Goal: Check status

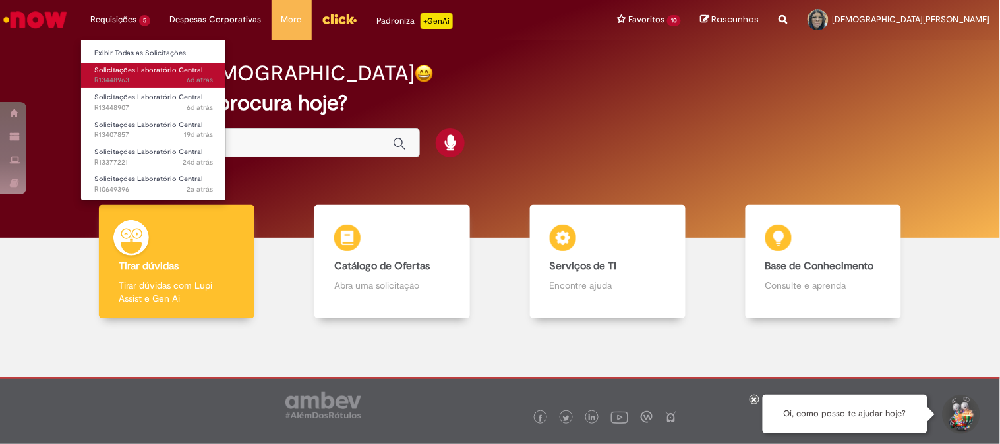
click at [121, 71] on span "Solicitações Laboratório Central" at bounding box center [148, 70] width 108 height 10
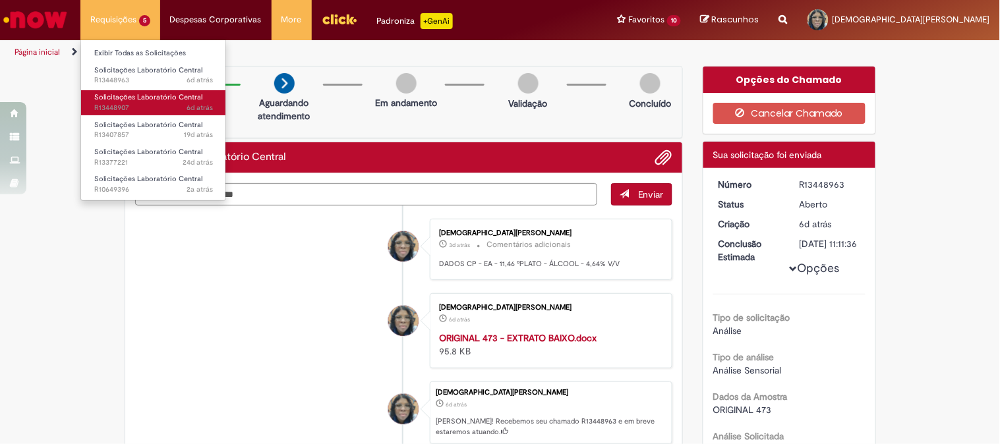
click at [115, 103] on span "6d atrás 6 dias atrás R13448907" at bounding box center [153, 108] width 119 height 11
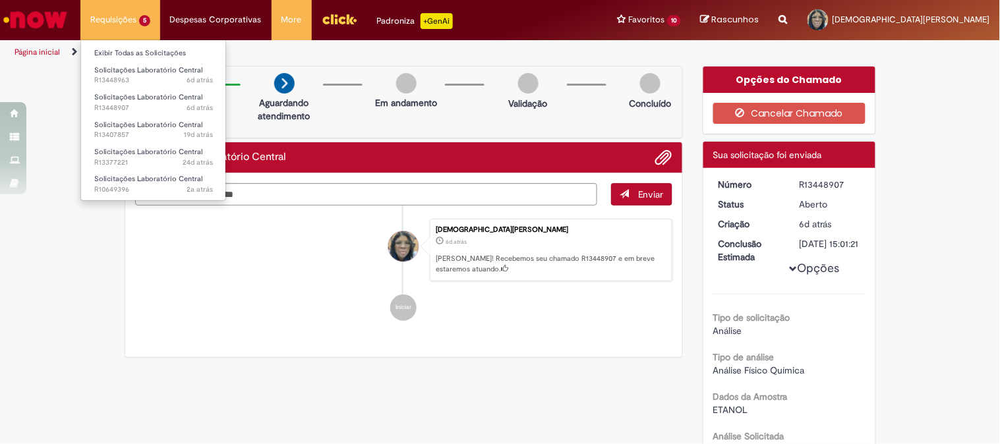
click at [117, 18] on li "Requisições 5 Exibir Todas as Solicitações Solicitações Laboratório Central 6d …" at bounding box center [120, 20] width 80 height 40
click at [117, 130] on span "19d atrás 19 dias atrás R13407857" at bounding box center [153, 135] width 119 height 11
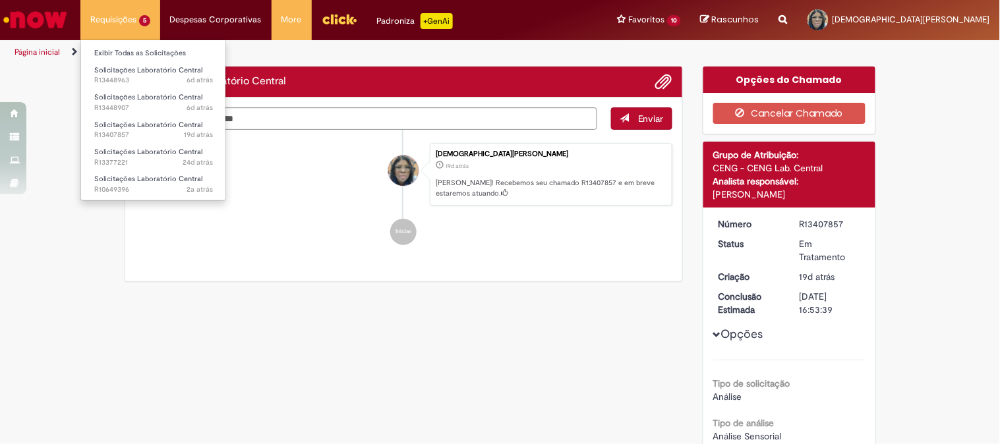
click at [126, 13] on li "Requisições 5 Exibir Todas as Solicitações Solicitações Laboratório Central 6d …" at bounding box center [120, 20] width 80 height 40
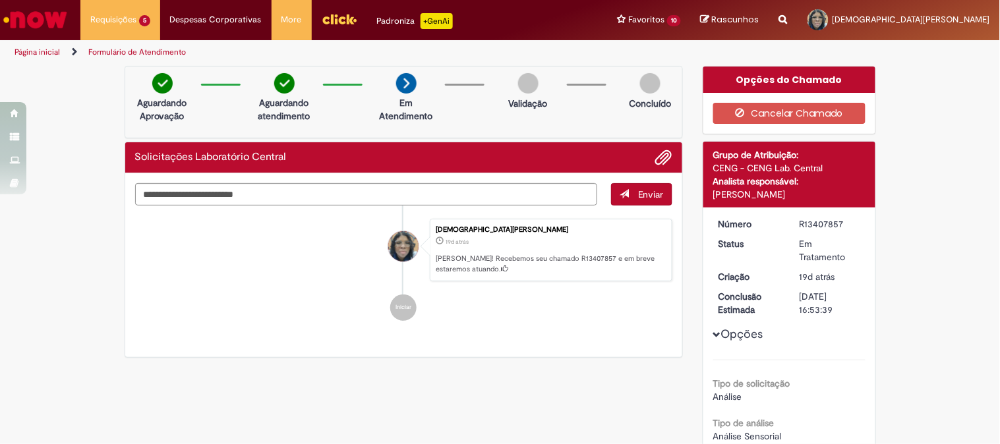
click at [178, 295] on li "Iniciar" at bounding box center [404, 308] width 538 height 26
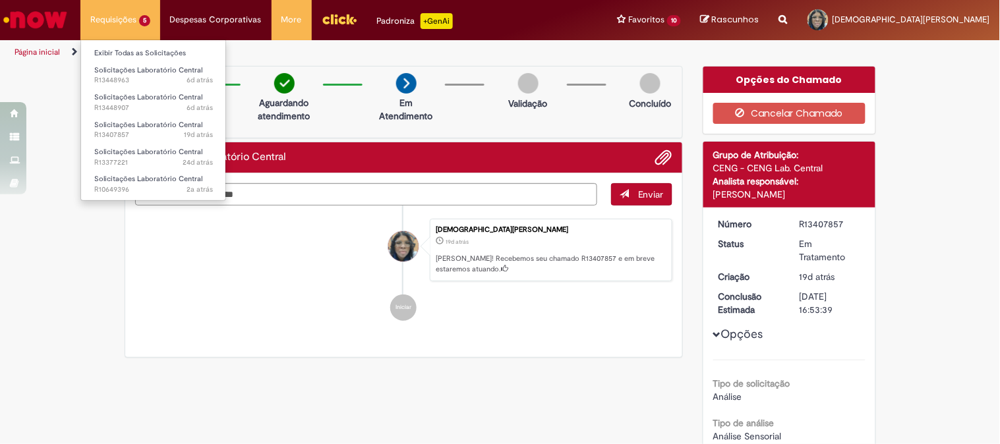
click at [103, 20] on li "Requisições 5 Exibir Todas as Solicitações Solicitações Laboratório Central 6d …" at bounding box center [120, 20] width 80 height 40
click at [94, 189] on span "2a atrás 2 anos atrás R10649396" at bounding box center [153, 190] width 119 height 11
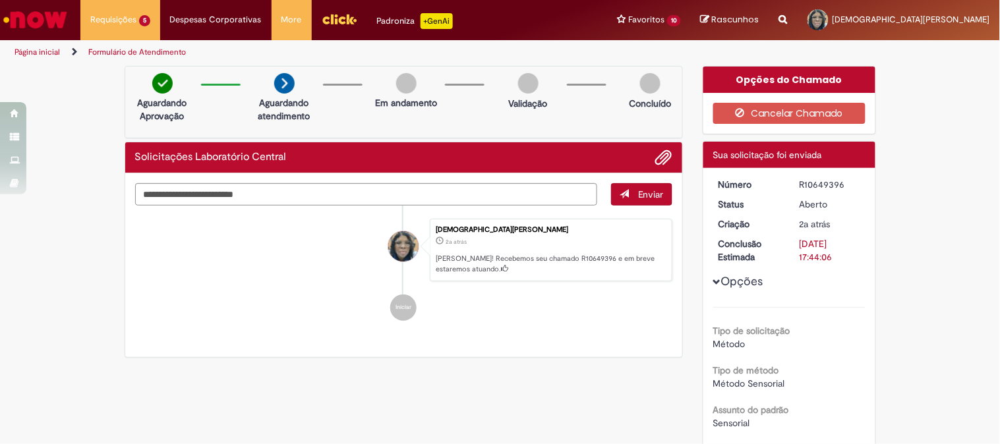
click at [160, 302] on li "Iniciar" at bounding box center [404, 308] width 538 height 26
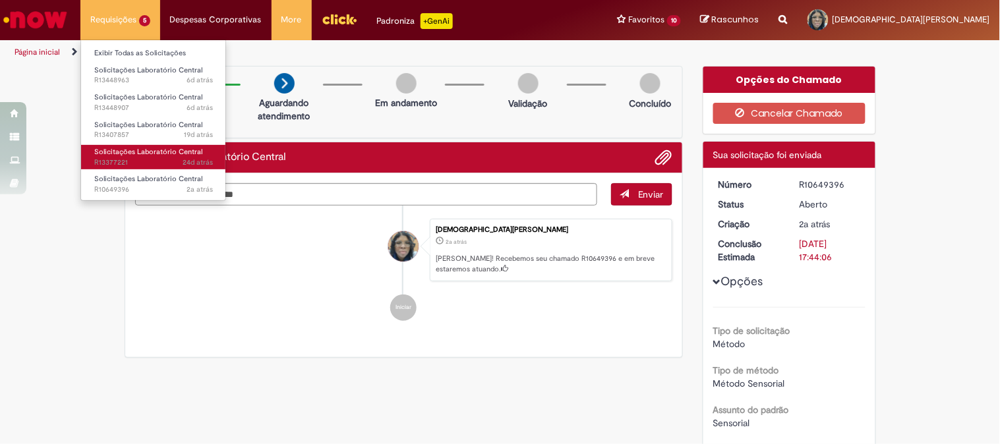
click at [144, 153] on span "Solicitações Laboratório Central" at bounding box center [148, 152] width 108 height 10
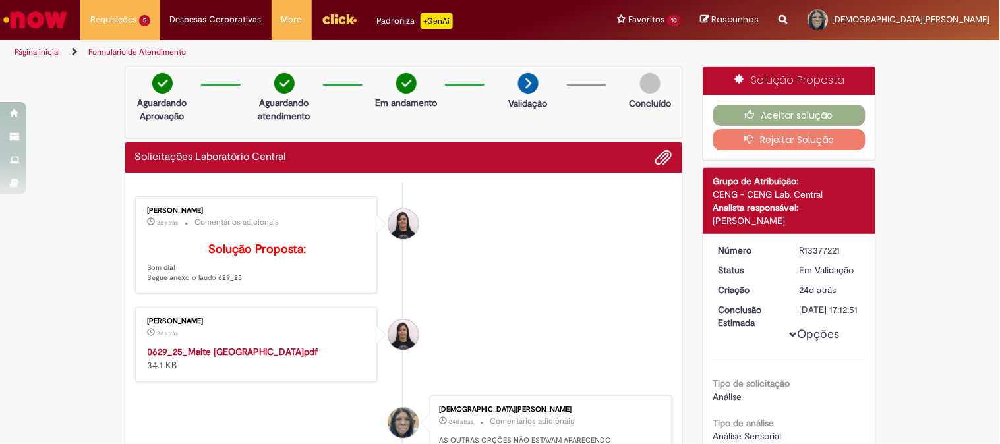
scroll to position [146, 0]
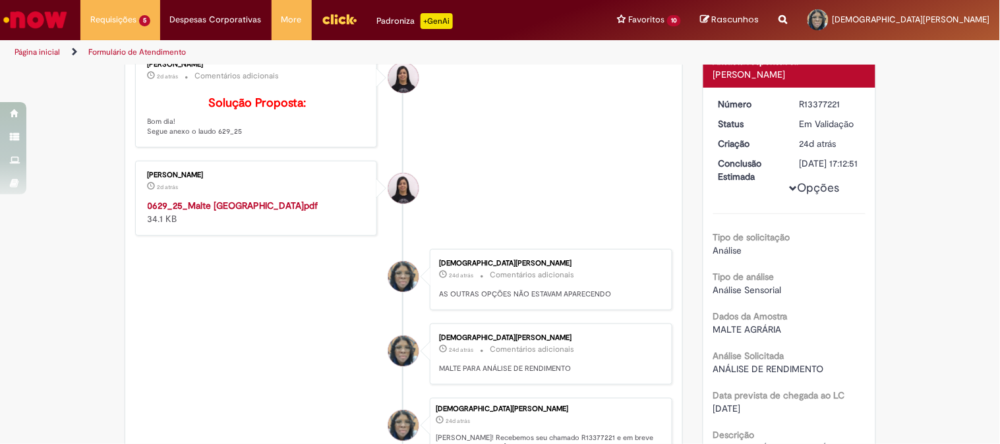
click at [284, 212] on strong "0629_25_Malte [GEOGRAPHIC_DATA]pdf" at bounding box center [233, 206] width 171 height 12
